Goal: Task Accomplishment & Management: Manage account settings

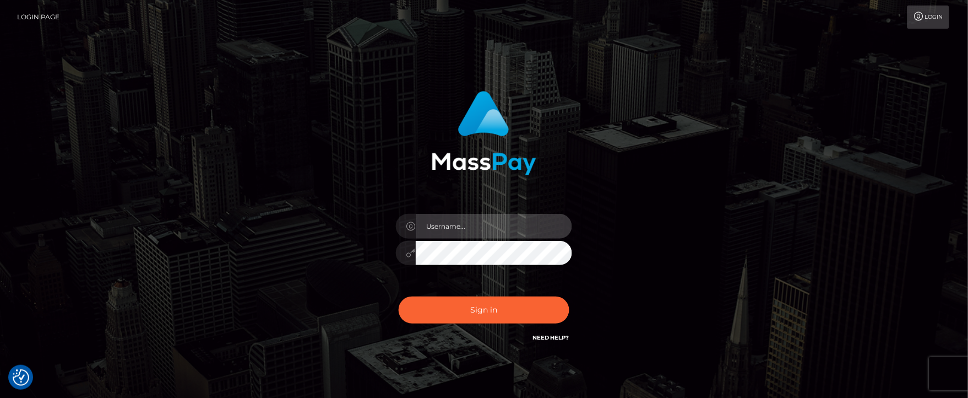
click at [462, 227] on input "text" at bounding box center [494, 226] width 156 height 25
type input "Janet.ACE"
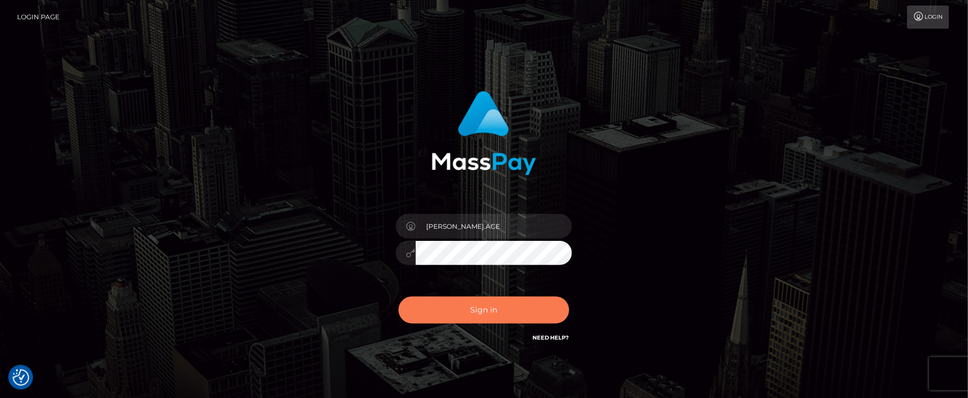
click at [440, 310] on button "Sign in" at bounding box center [484, 309] width 171 height 27
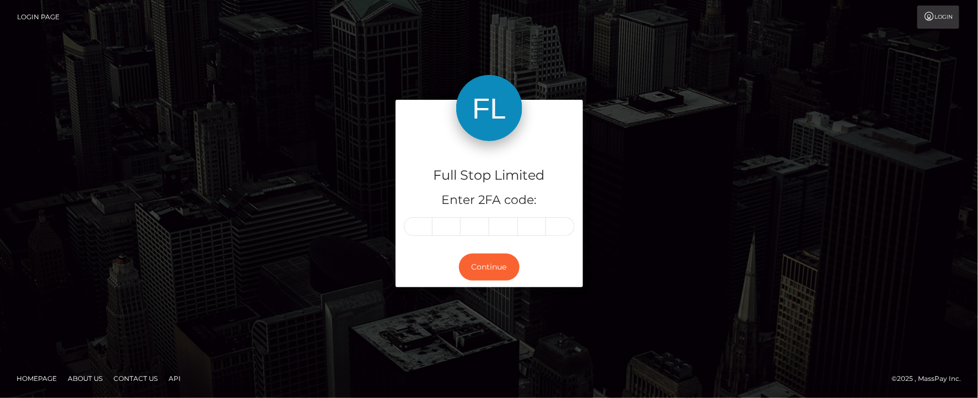
click at [419, 226] on input "text" at bounding box center [418, 226] width 29 height 19
type input "7"
type input "5"
type input "9"
type input "7"
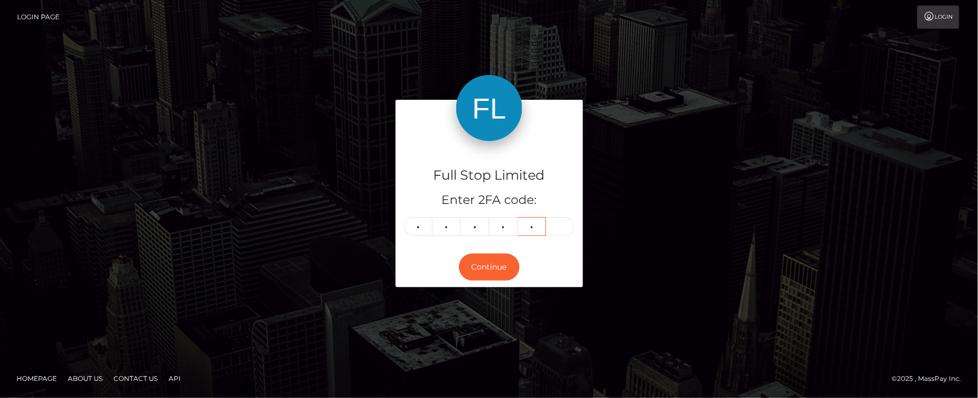
type input "8"
type input "6"
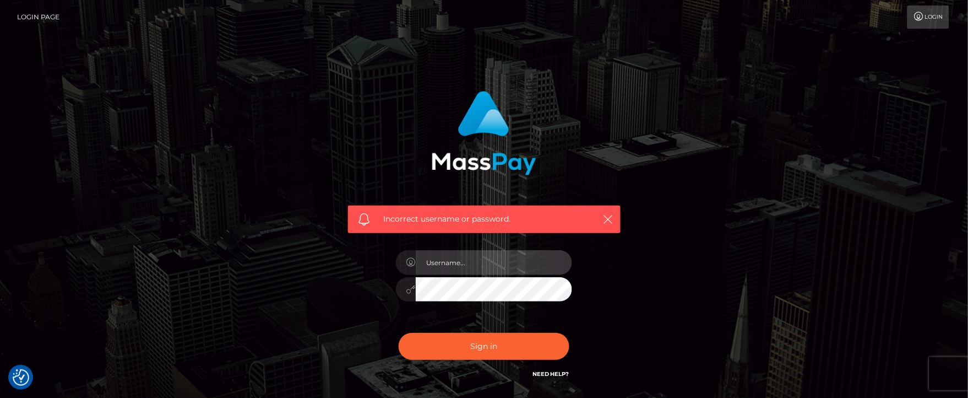
click at [470, 263] on input "text" at bounding box center [494, 262] width 156 height 25
type input "Janet.ACE"
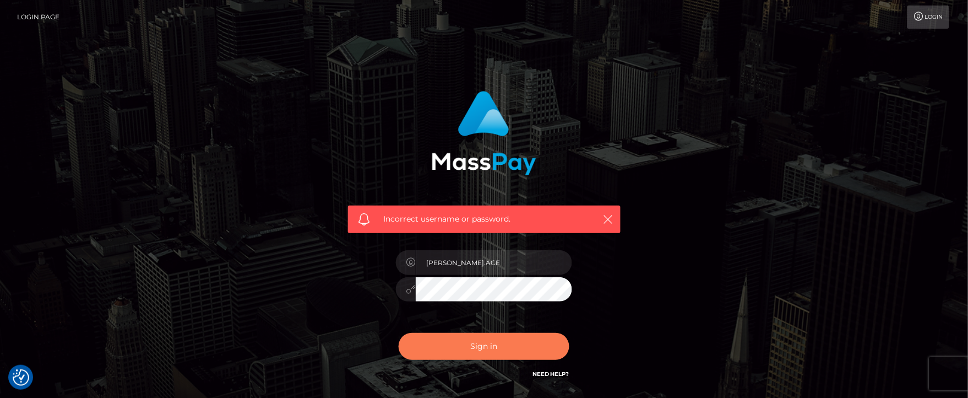
click at [481, 350] on button "Sign in" at bounding box center [484, 346] width 171 height 27
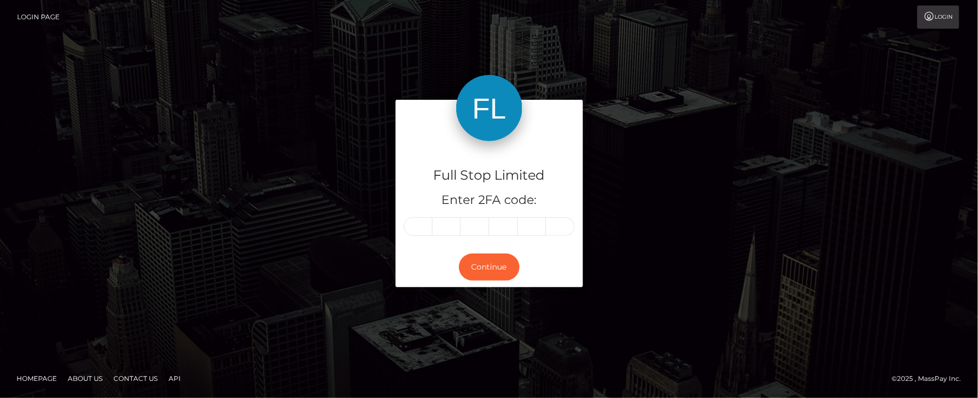
click at [411, 229] on input "text" at bounding box center [418, 226] width 29 height 19
type input "4"
type input "8"
type input "2"
type input "9"
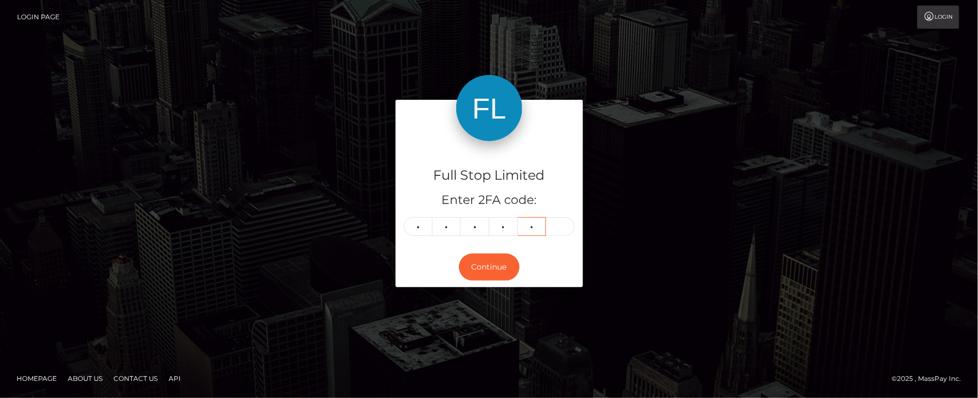
type input "1"
type input "7"
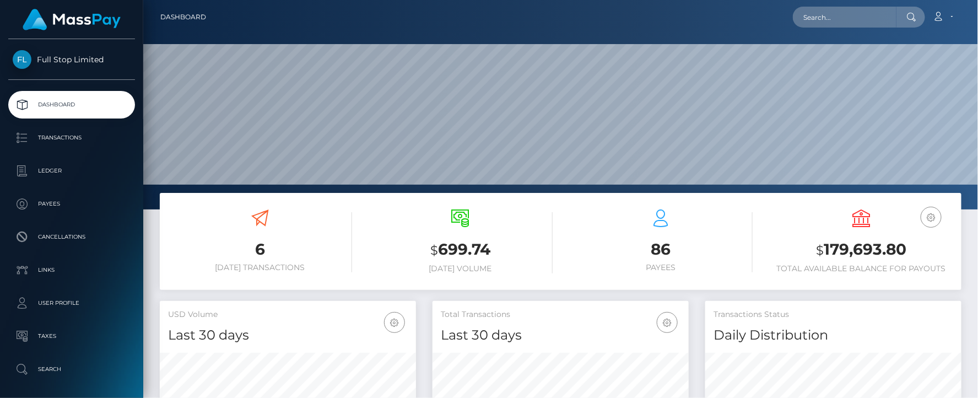
scroll to position [195, 256]
drag, startPoint x: 826, startPoint y: 249, endPoint x: 904, endPoint y: 251, distance: 77.7
click at [904, 251] on h3 "$ 179,693.80" at bounding box center [861, 250] width 184 height 23
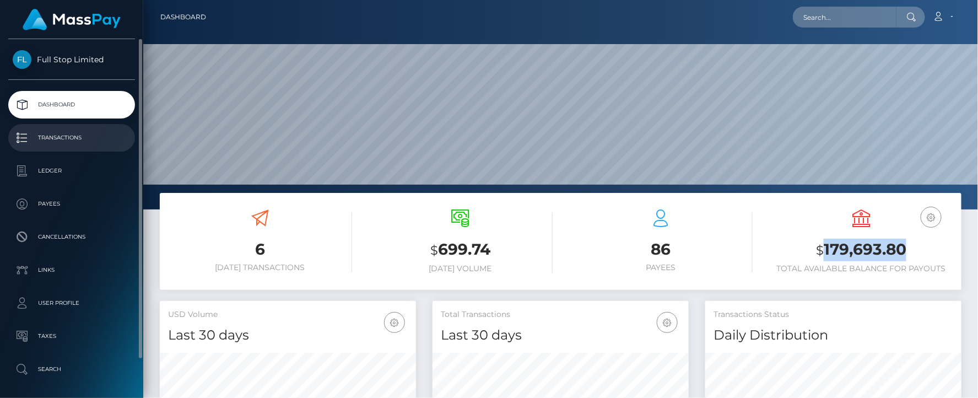
copy h3 "179,693.80"
